Goal: Find specific page/section: Find specific page/section

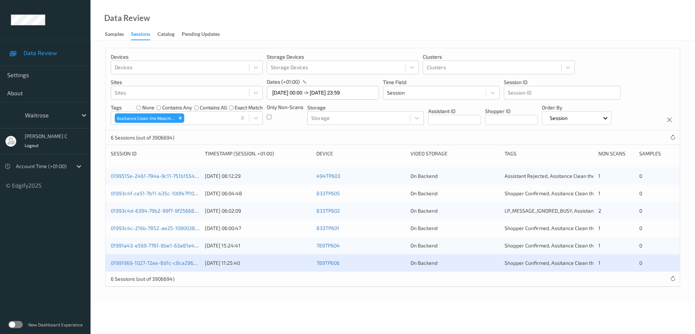
click at [17, 325] on label at bounding box center [15, 324] width 14 height 7
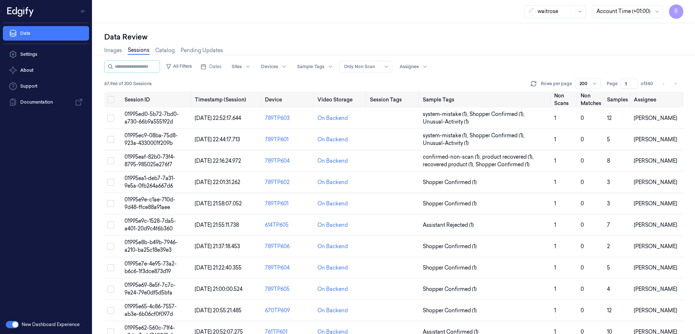
click at [85, 9] on icon "Toggle Navigation" at bounding box center [83, 11] width 5 height 5
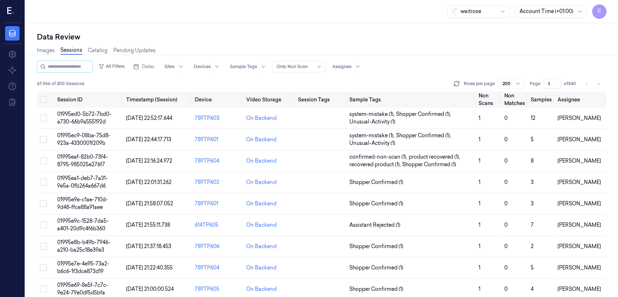
click at [69, 8] on div "waitrose Account Time (+01:00) R" at bounding box center [321, 11] width 592 height 23
click at [9, 8] on icon at bounding box center [11, 11] width 8 height 11
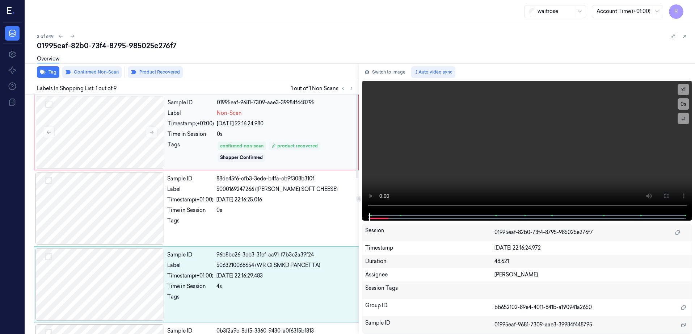
click at [304, 148] on div "product recovered" at bounding box center [294, 146] width 46 height 7
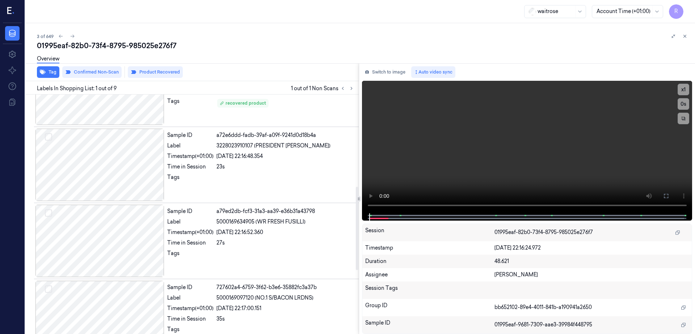
scroll to position [181, 0]
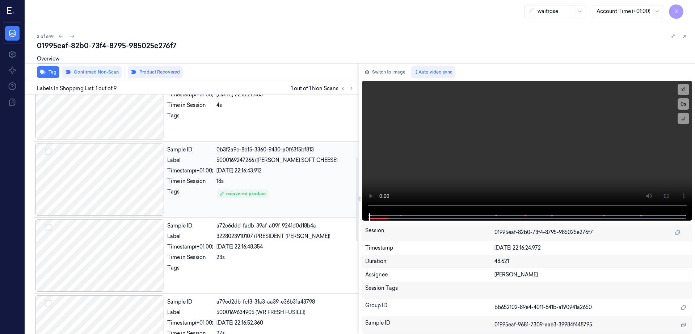
click at [96, 189] on div at bounding box center [99, 179] width 129 height 72
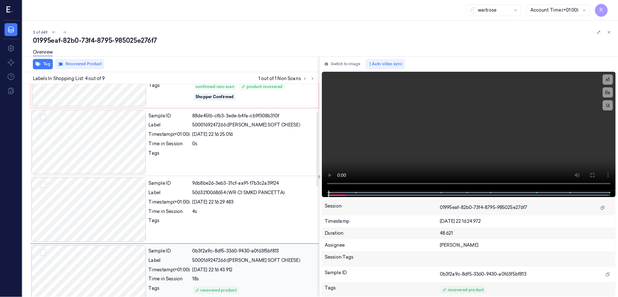
scroll to position [0, 0]
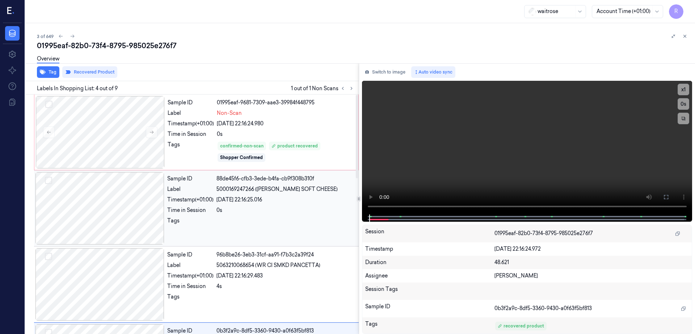
click at [272, 226] on div at bounding box center [285, 223] width 138 height 12
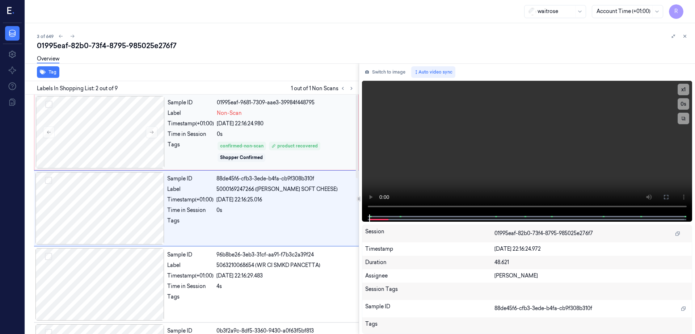
click at [296, 128] on div "Sample ID 01995eaf-9681-7309-aae3-39984f448795 Label Non-Scan Timestamp (+01:00…" at bounding box center [261, 132] width 192 height 72
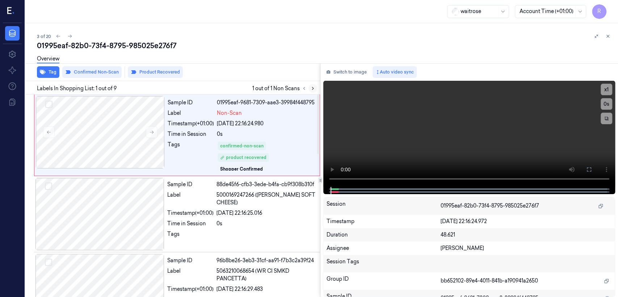
click at [315, 88] on icon at bounding box center [312, 88] width 5 height 5
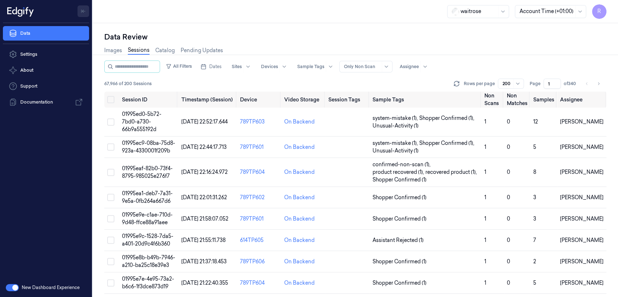
click at [82, 10] on icon "Toggle Navigation" at bounding box center [83, 11] width 5 height 5
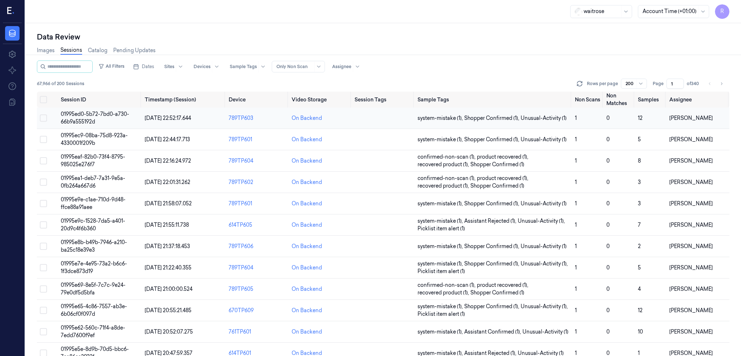
click at [87, 119] on span "01995ed0-5b72-7bd0-a730-66b9a555192d" at bounding box center [95, 118] width 68 height 14
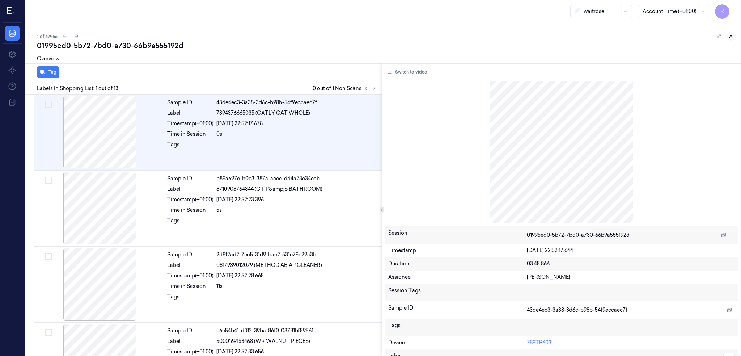
click at [617, 35] on icon at bounding box center [730, 36] width 5 height 5
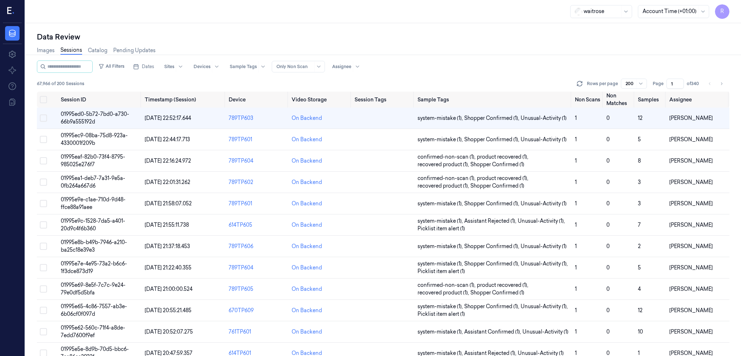
click at [10, 12] on icon at bounding box center [11, 11] width 8 height 11
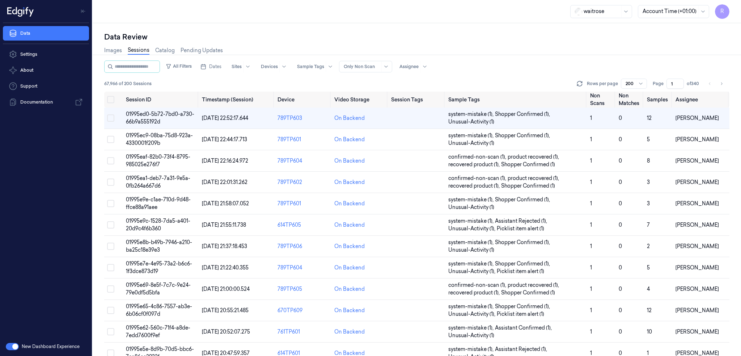
click at [10, 296] on div "New Dashboard Experience" at bounding box center [46, 346] width 92 height 19
click at [9, 296] on button "button" at bounding box center [12, 346] width 13 height 7
